Goal: Task Accomplishment & Management: Use online tool/utility

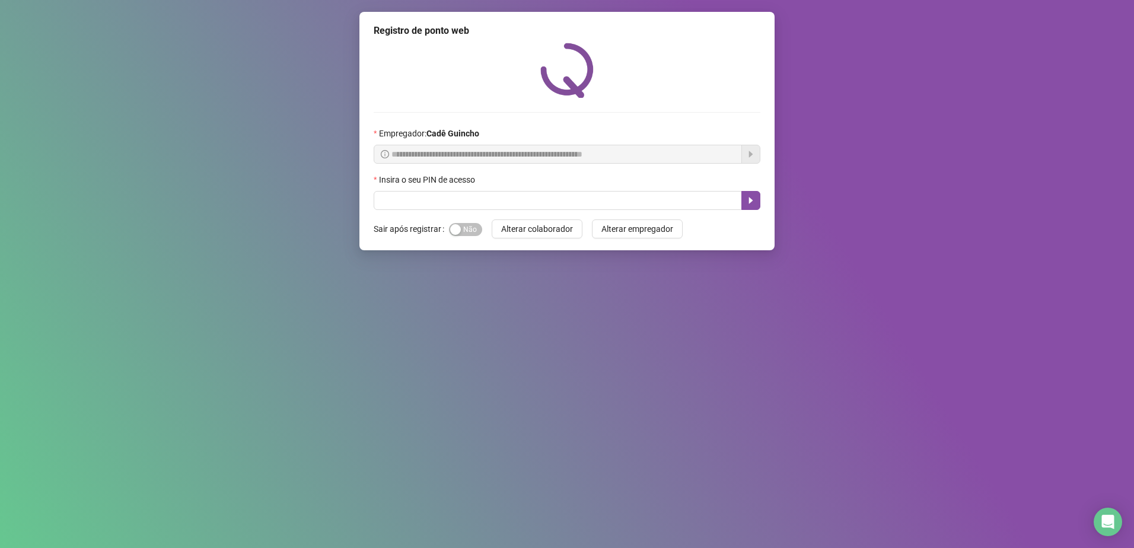
click at [454, 203] on input "text" at bounding box center [558, 200] width 368 height 19
type input "*****"
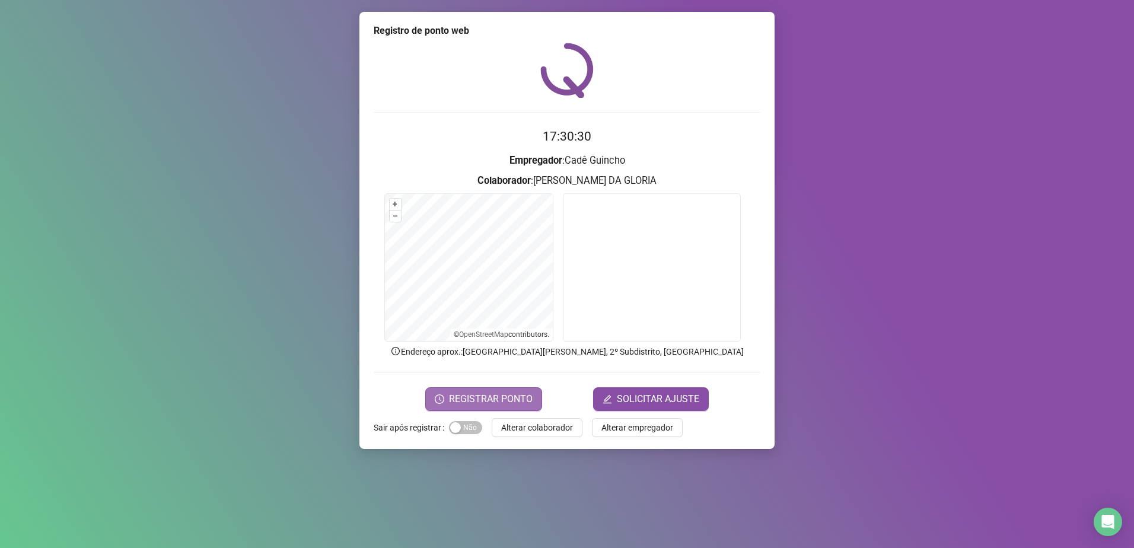
click at [492, 395] on span "REGISTRAR PONTO" at bounding box center [491, 399] width 84 height 14
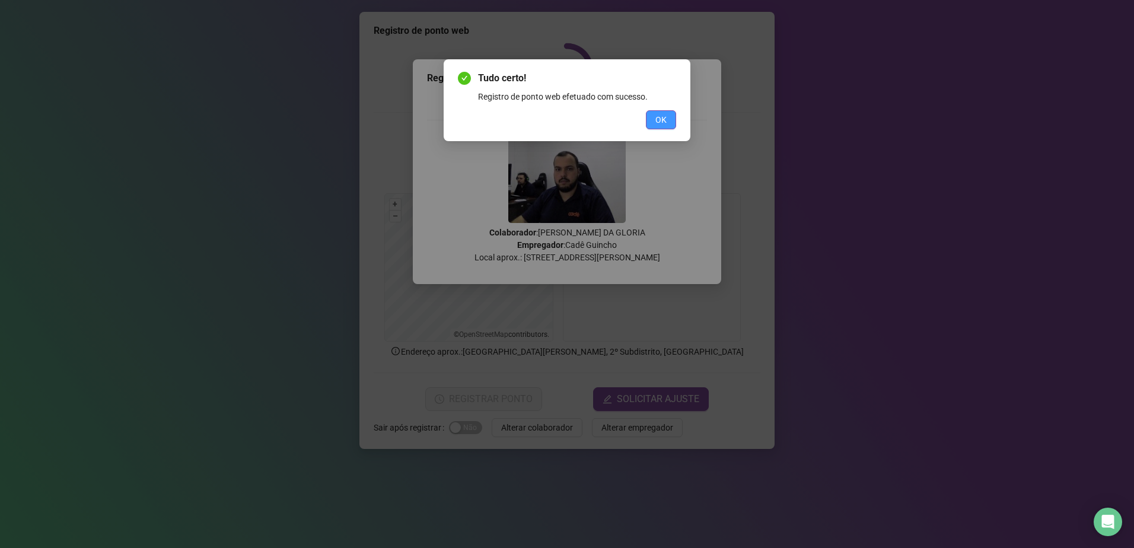
click at [665, 123] on span "OK" at bounding box center [660, 119] width 11 height 13
